Goal: Information Seeking & Learning: Learn about a topic

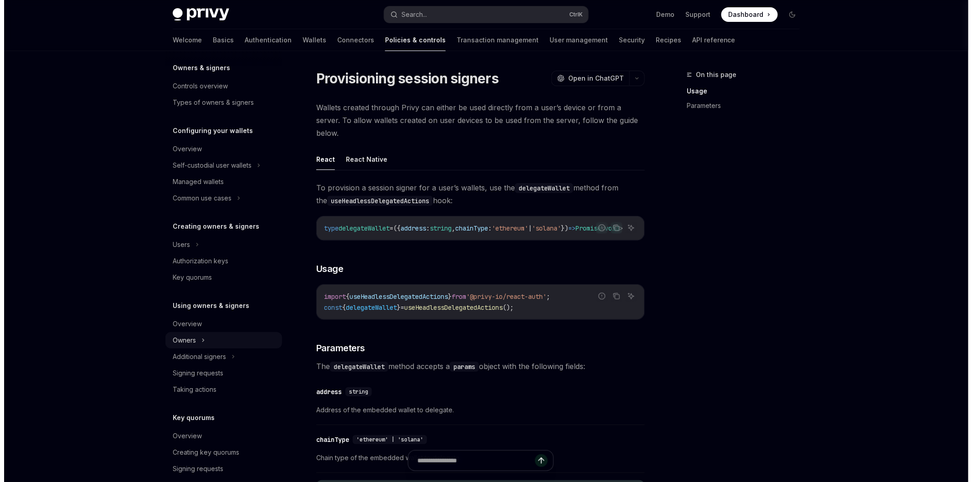
scroll to position [152, 0]
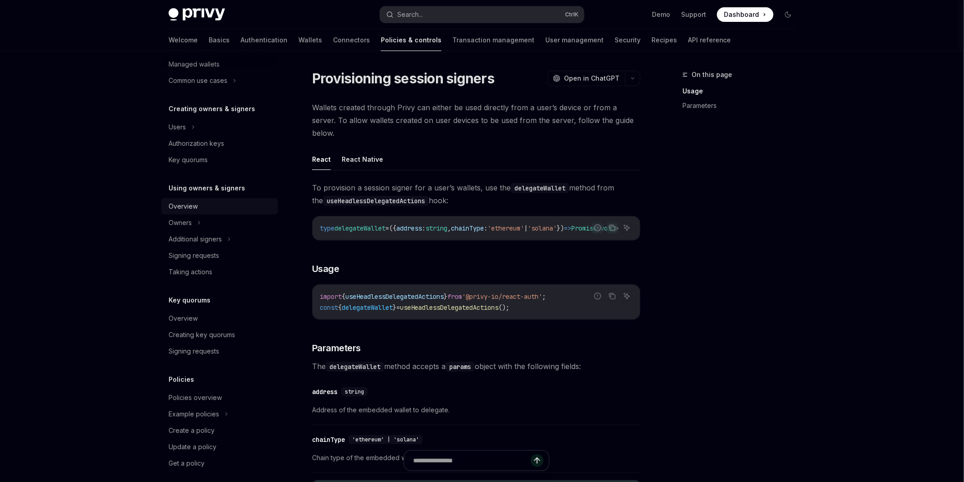
click at [193, 204] on div "Overview" at bounding box center [183, 206] width 29 height 11
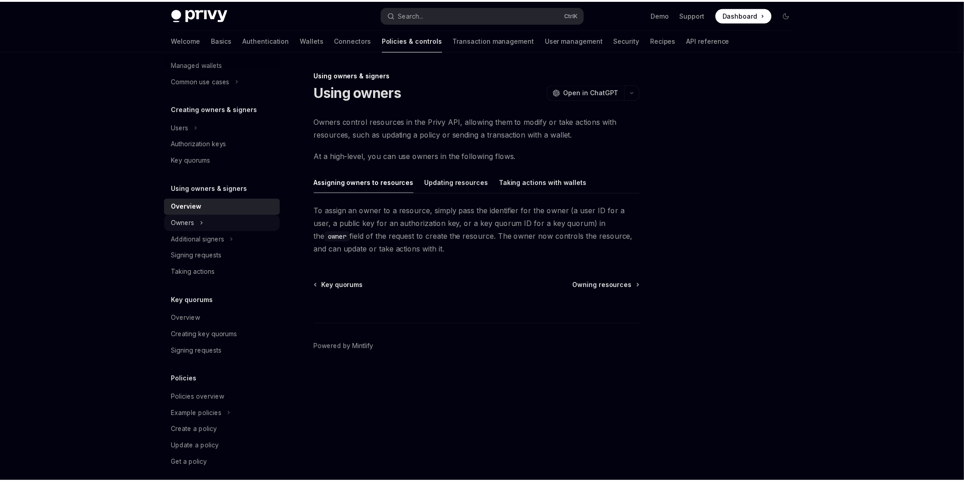
scroll to position [159, 0]
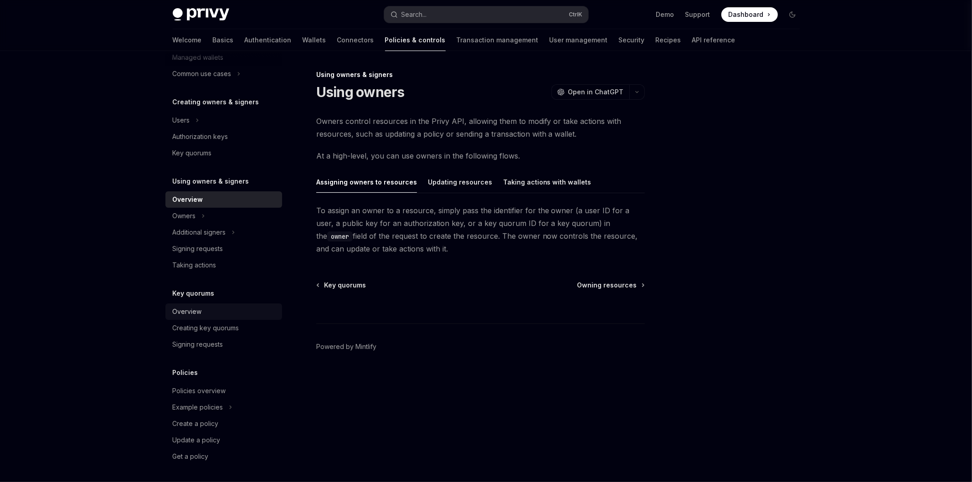
click at [208, 311] on div "Overview" at bounding box center [225, 311] width 104 height 11
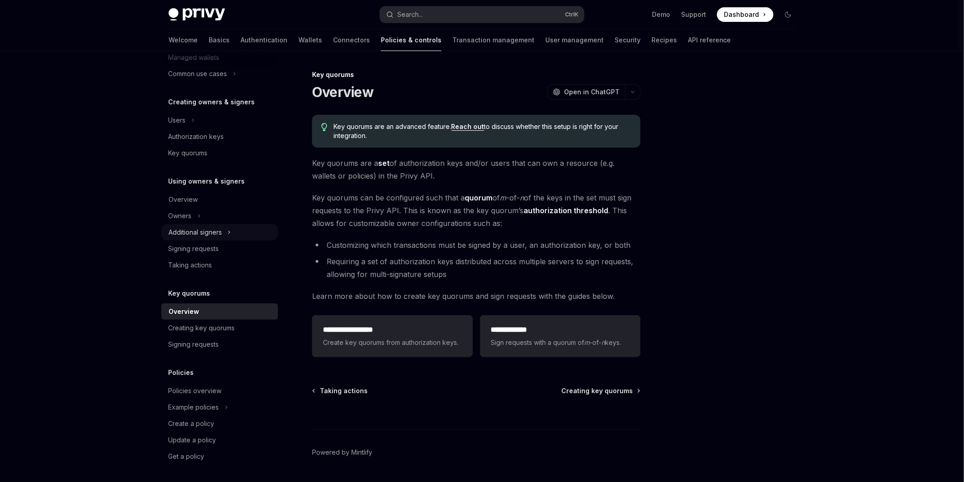
drag, startPoint x: 208, startPoint y: 311, endPoint x: 220, endPoint y: 238, distance: 73.8
click at [220, 238] on div "Additional signers" at bounding box center [219, 232] width 117 height 16
type textarea "*"
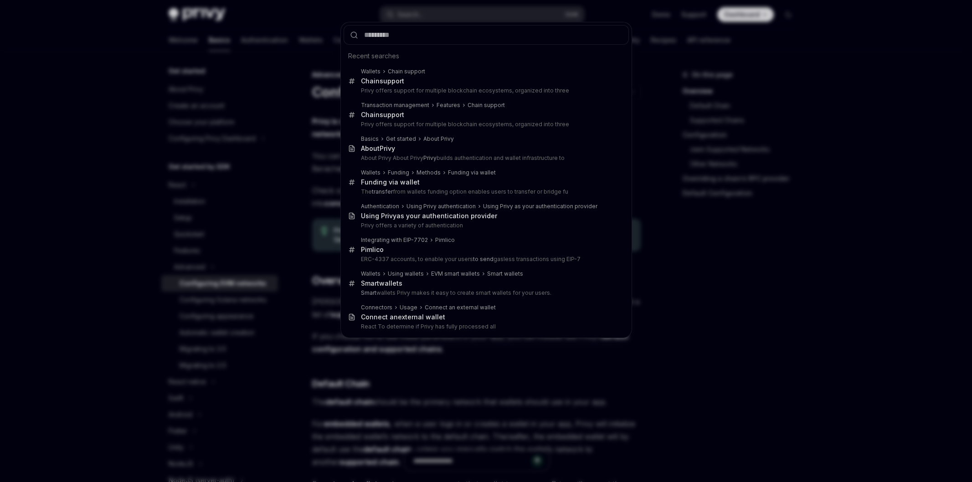
scroll to position [202, 0]
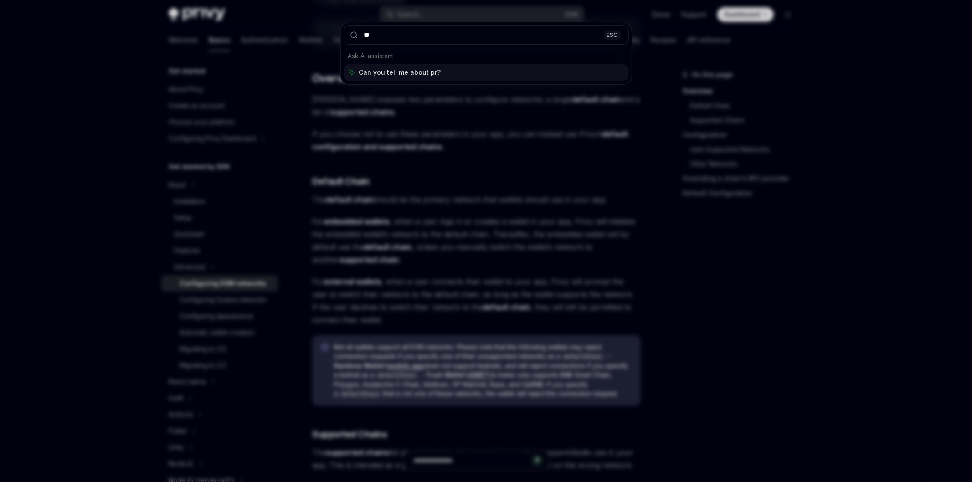
type input "*"
type input "**********"
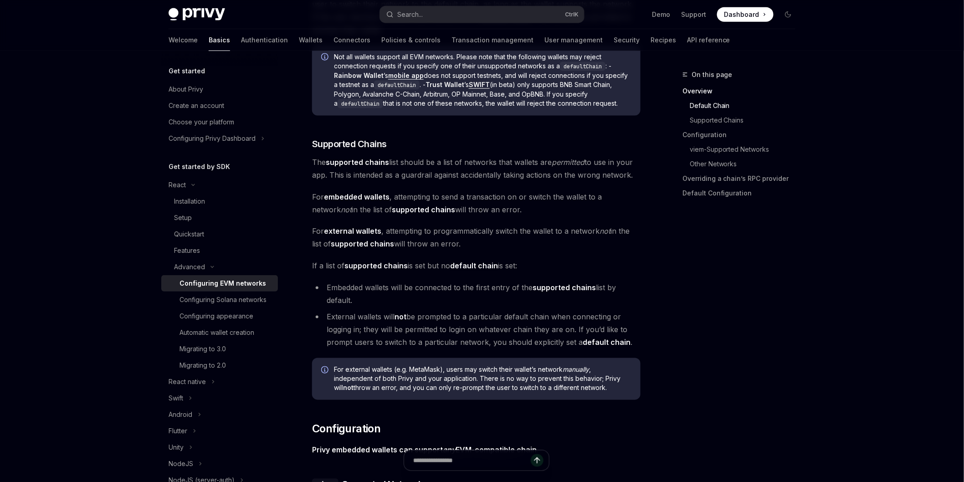
scroll to position [507, 0]
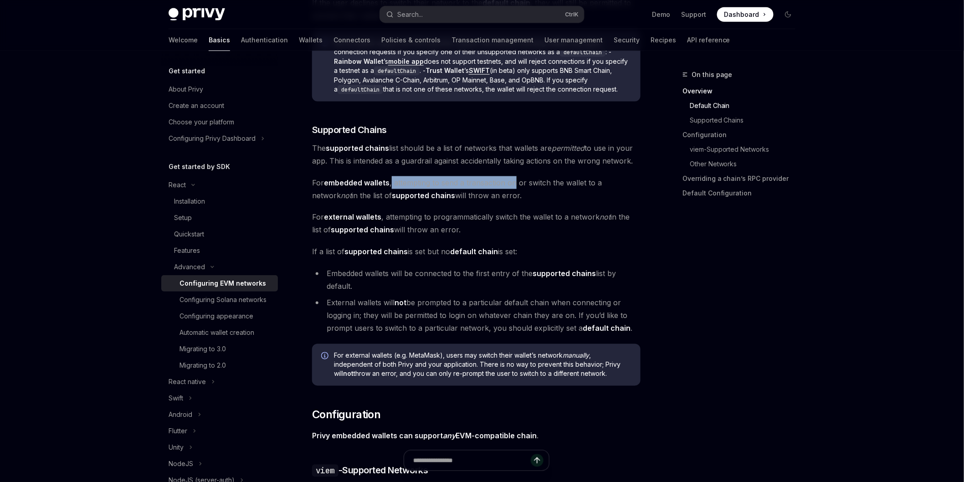
drag, startPoint x: 391, startPoint y: 178, endPoint x: 514, endPoint y: 180, distance: 123.0
click at [514, 180] on span "For embedded wallets , attempting to send a transaction on or switch the wallet…" at bounding box center [476, 189] width 328 height 26
click at [512, 192] on span "For embedded wallets , attempting to send a transaction on or switch the wallet…" at bounding box center [476, 189] width 328 height 26
drag, startPoint x: 508, startPoint y: 196, endPoint x: 294, endPoint y: 179, distance: 215.2
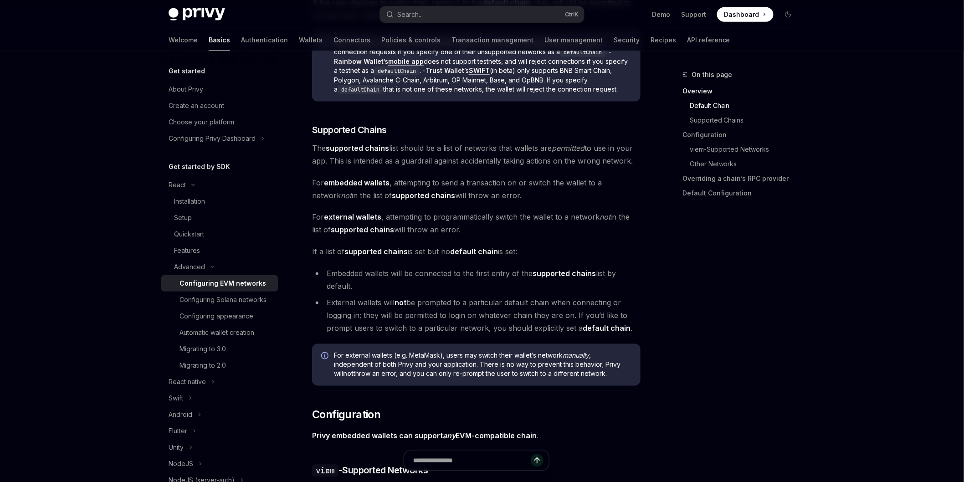
click at [415, 179] on span "For embedded wallets , attempting to send a transaction on or switch the wallet…" at bounding box center [476, 189] width 328 height 26
click at [469, 188] on span "For embedded wallets , attempting to send a transaction on or switch the wallet…" at bounding box center [476, 189] width 328 height 26
drag, startPoint x: 502, startPoint y: 195, endPoint x: 301, endPoint y: 180, distance: 201.9
click at [491, 181] on span "For embedded wallets , attempting to send a transaction on or switch the wallet…" at bounding box center [476, 189] width 328 height 26
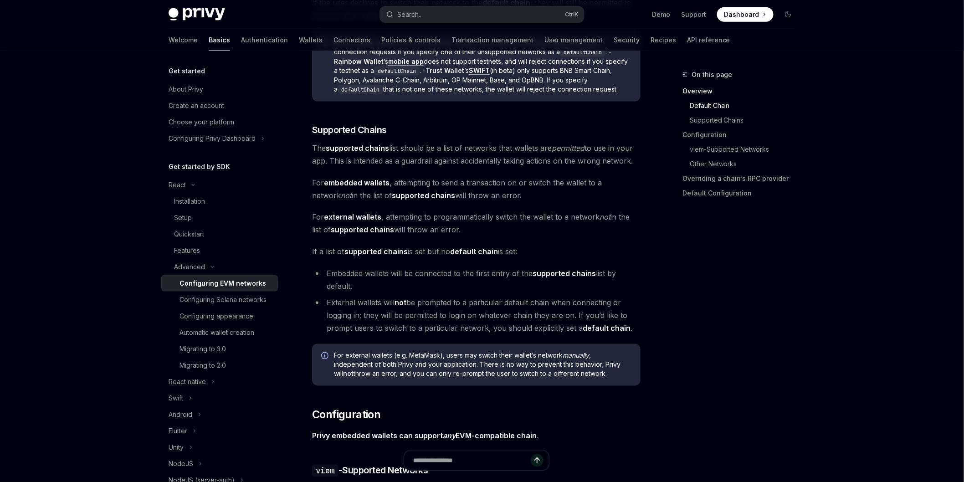
drag, startPoint x: 558, startPoint y: 192, endPoint x: 302, endPoint y: 182, distance: 256.2
click at [490, 176] on span "For embedded wallets , attempting to send a transaction on or switch the wallet…" at bounding box center [476, 189] width 328 height 26
drag, startPoint x: 504, startPoint y: 199, endPoint x: 299, endPoint y: 178, distance: 205.6
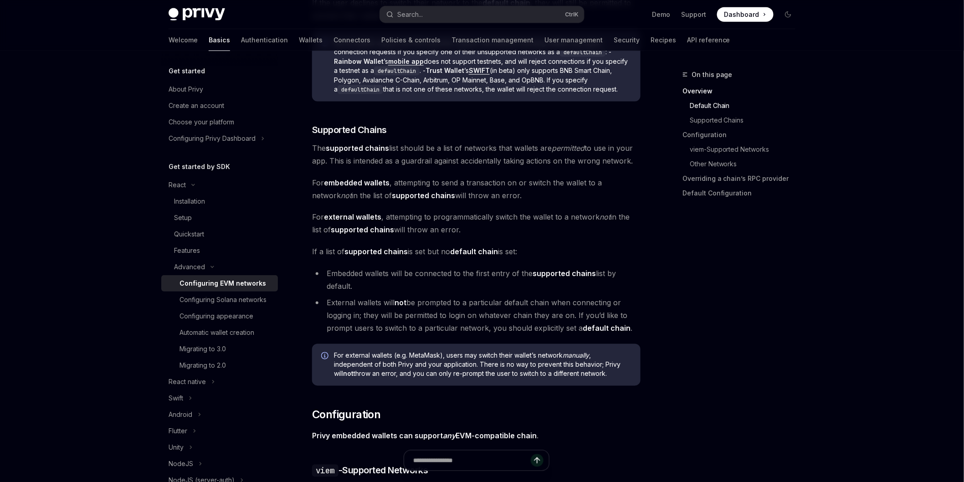
click at [491, 182] on span "For embedded wallets , attempting to send a transaction on or switch the wallet…" at bounding box center [476, 189] width 328 height 26
drag, startPoint x: 487, startPoint y: 202, endPoint x: 323, endPoint y: 185, distance: 164.8
click at [323, 185] on span "For embedded wallets , attempting to send a transaction on or switch the wallet…" at bounding box center [476, 189] width 328 height 26
click at [348, 179] on strong "embedded wallets" at bounding box center [357, 182] width 66 height 9
drag, startPoint x: 508, startPoint y: 200, endPoint x: 305, endPoint y: 183, distance: 202.9
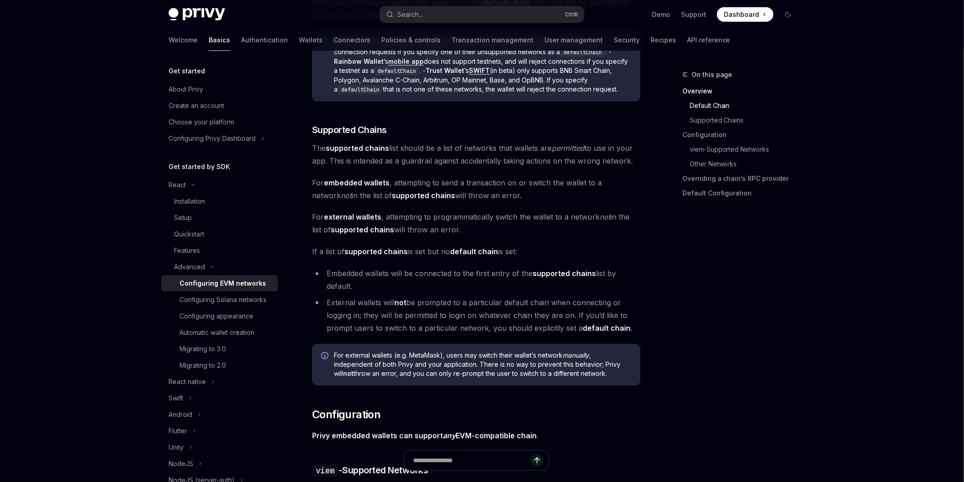
click at [533, 226] on span "For external wallets , attempting to programmatically switch the wallet to a ne…" at bounding box center [476, 224] width 328 height 26
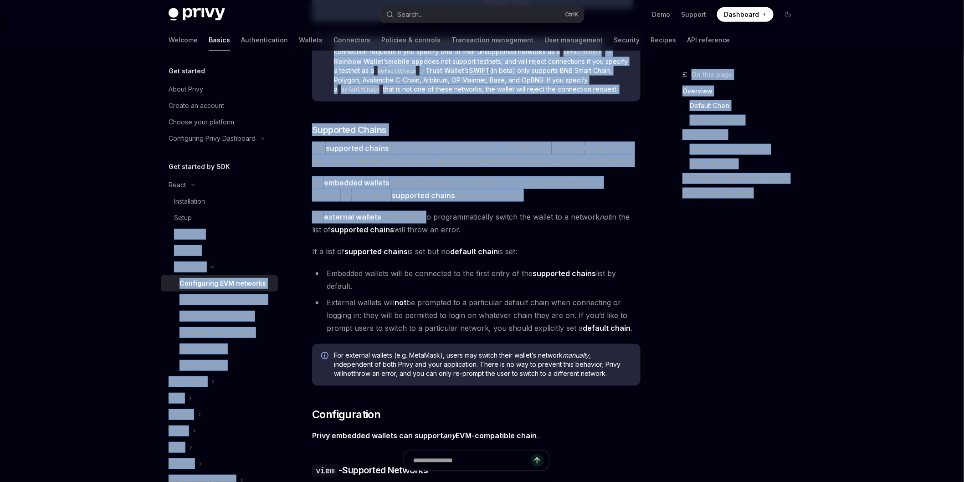
drag, startPoint x: 428, startPoint y: 221, endPoint x: 286, endPoint y: 215, distance: 142.3
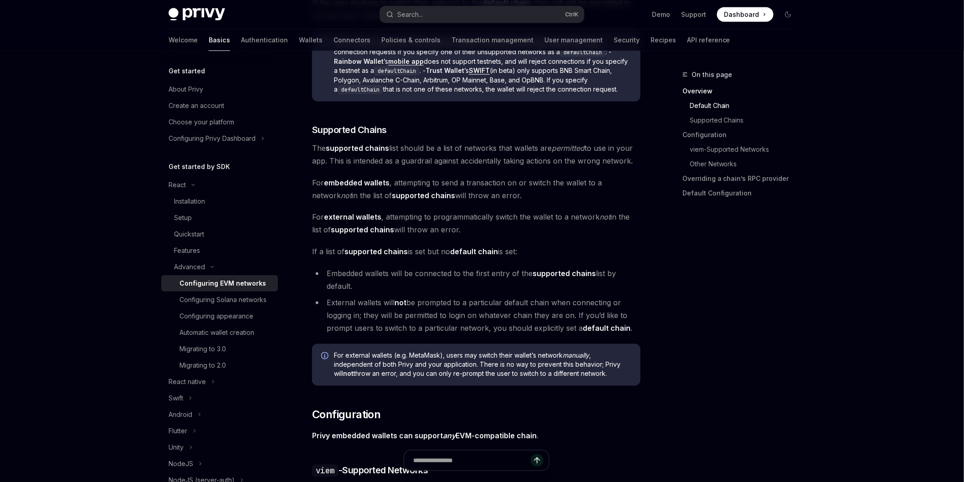
click at [515, 214] on span "For external wallets , attempting to programmatically switch the wallet to a ne…" at bounding box center [476, 224] width 328 height 26
drag, startPoint x: 499, startPoint y: 227, endPoint x: 318, endPoint y: 208, distance: 182.3
drag, startPoint x: 310, startPoint y: 179, endPoint x: 514, endPoint y: 194, distance: 204.7
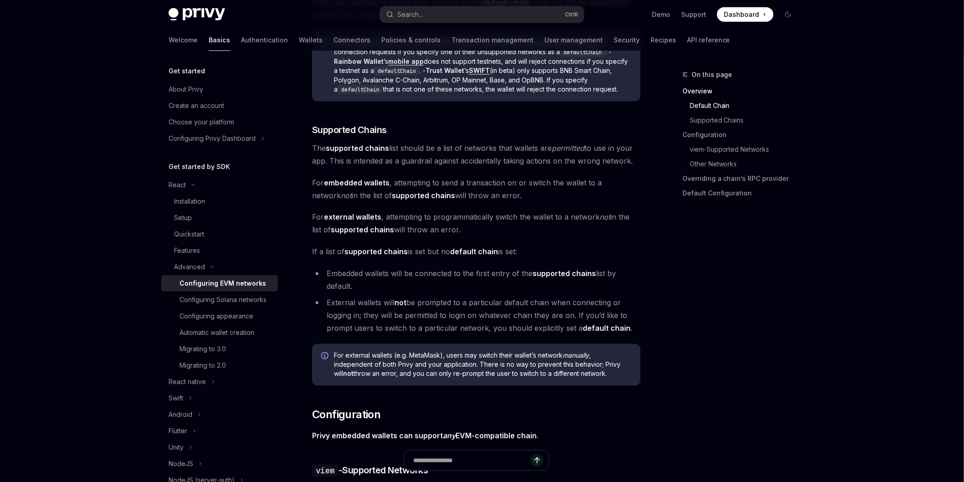
click at [514, 194] on span "For embedded wallets , attempting to send a transaction on or switch the wallet…" at bounding box center [476, 189] width 328 height 26
click at [494, 180] on span "For embedded wallets , attempting to send a transaction on or switch the wallet…" at bounding box center [476, 189] width 328 height 26
drag, startPoint x: 506, startPoint y: 199, endPoint x: 278, endPoint y: 177, distance: 229.3
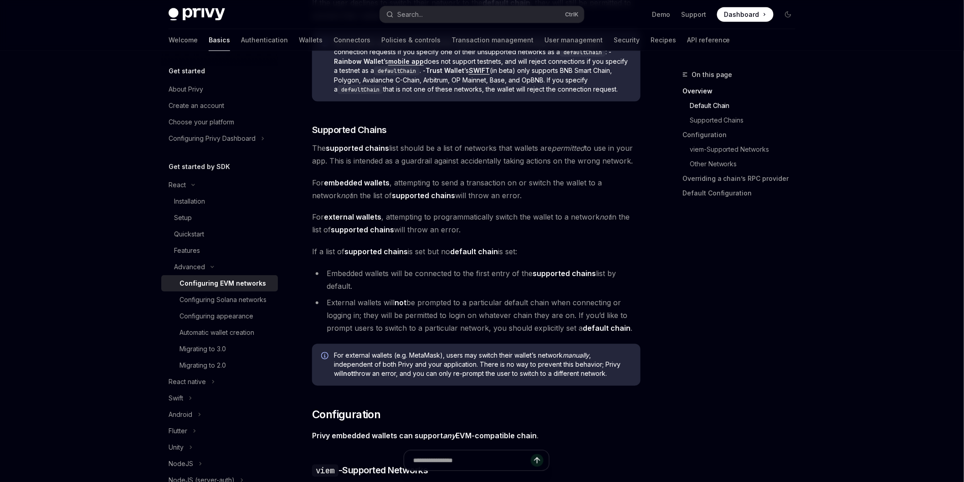
click at [383, 176] on span "For embedded wallets , attempting to send a transaction on or switch the wallet…" at bounding box center [476, 189] width 328 height 26
drag, startPoint x: 318, startPoint y: 178, endPoint x: 359, endPoint y: 178, distance: 41.0
click at [353, 178] on span "For embedded wallets , attempting to send a transaction on or switch the wallet…" at bounding box center [476, 189] width 328 height 26
click at [377, 178] on strong "embedded wallets" at bounding box center [357, 182] width 66 height 9
drag, startPoint x: 391, startPoint y: 182, endPoint x: 307, endPoint y: 184, distance: 84.3
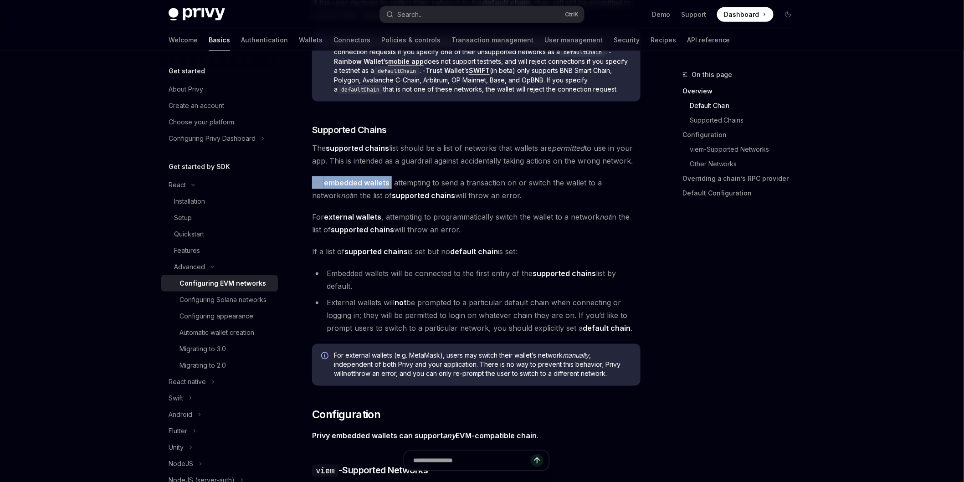
click at [369, 184] on strong "embedded wallets" at bounding box center [357, 182] width 66 height 9
drag, startPoint x: 388, startPoint y: 183, endPoint x: 304, endPoint y: 183, distance: 83.4
click at [416, 183] on span "For embedded wallets , attempting to send a transaction on or switch the wallet…" at bounding box center [476, 189] width 328 height 26
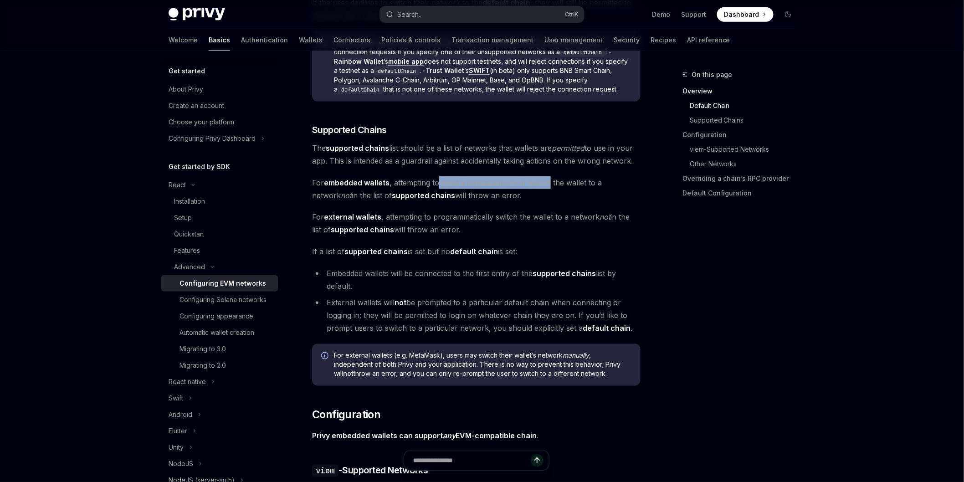
drag, startPoint x: 439, startPoint y: 183, endPoint x: 549, endPoint y: 179, distance: 109.9
click at [549, 179] on span "For embedded wallets , attempting to send a transaction on or switch the wallet…" at bounding box center [476, 189] width 328 height 26
click at [523, 178] on span "For embedded wallets , attempting to send a transaction on or switch the wallet…" at bounding box center [476, 189] width 328 height 26
drag, startPoint x: 315, startPoint y: 198, endPoint x: 352, endPoint y: 195, distance: 37.1
click at [352, 195] on span "For embedded wallets , attempting to send a transaction on or switch the wallet…" at bounding box center [476, 189] width 328 height 26
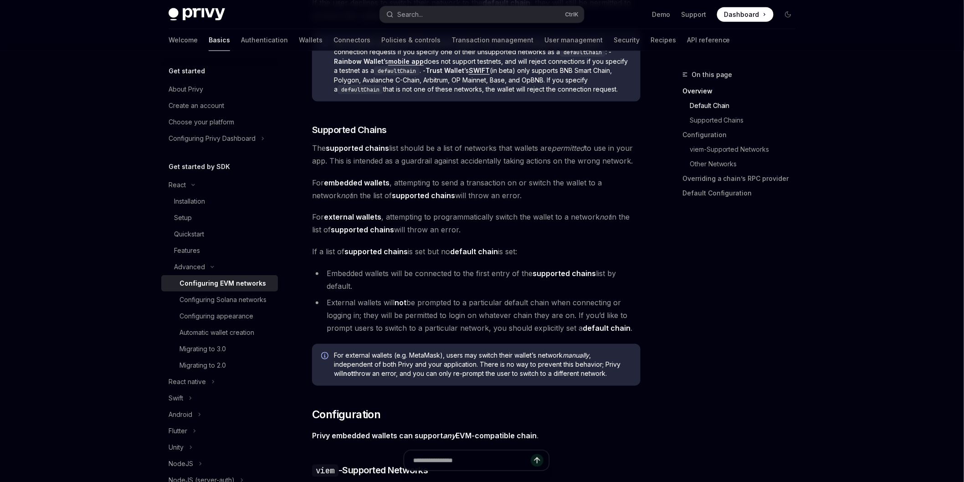
click at [392, 195] on strong "supported chains" at bounding box center [423, 195] width 63 height 9
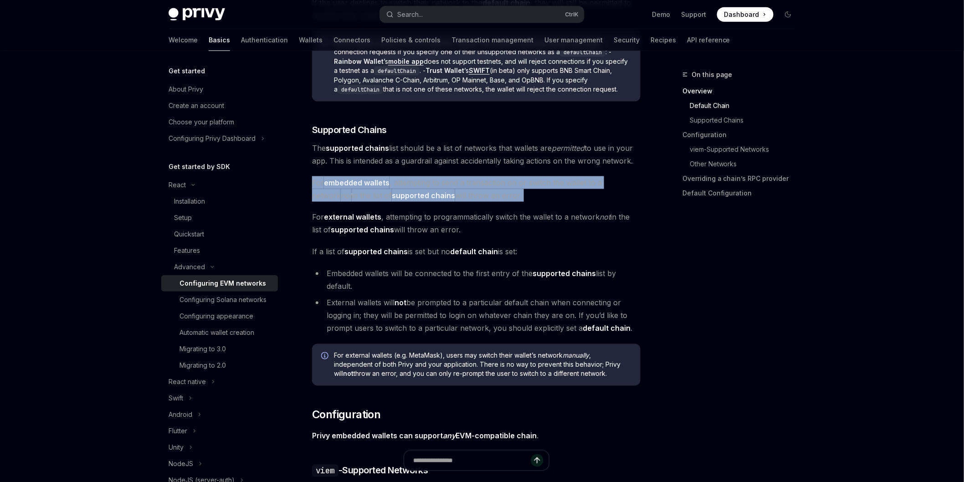
click at [392, 195] on strong "supported chains" at bounding box center [423, 195] width 63 height 9
click at [512, 198] on span "For embedded wallets , attempting to send a transaction on or switch the wallet…" at bounding box center [476, 189] width 328 height 26
drag, startPoint x: 512, startPoint y: 198, endPoint x: 307, endPoint y: 171, distance: 206.8
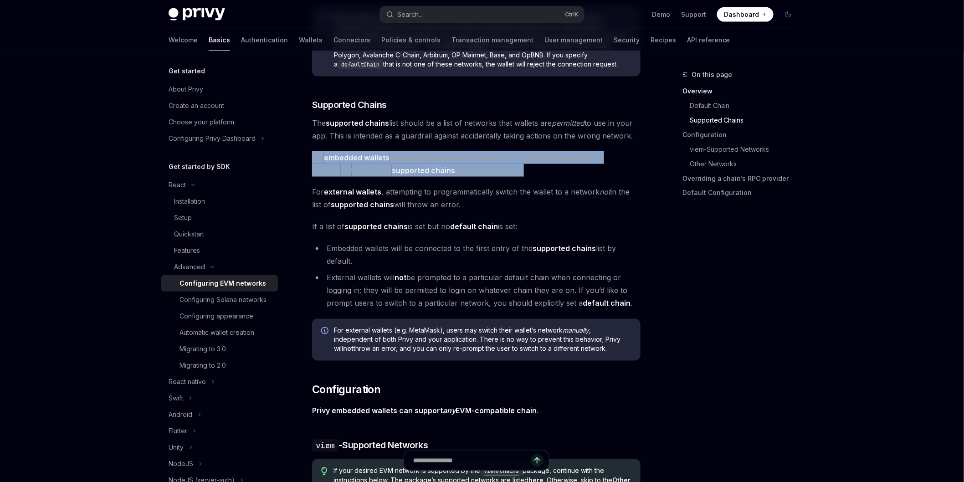
scroll to position [456, 0]
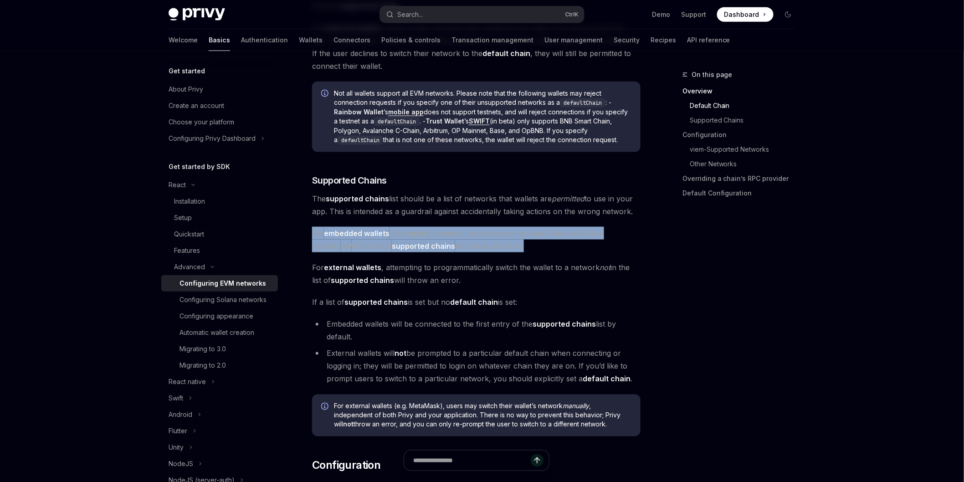
click at [497, 234] on span "For embedded wallets , attempting to send a transaction on or switch the wallet…" at bounding box center [476, 240] width 328 height 26
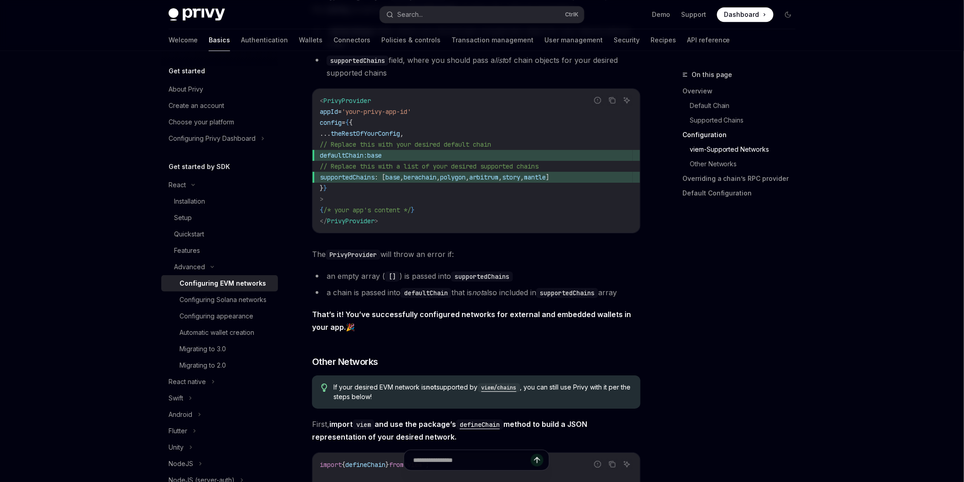
scroll to position [1215, 0]
